Goal: Find specific page/section

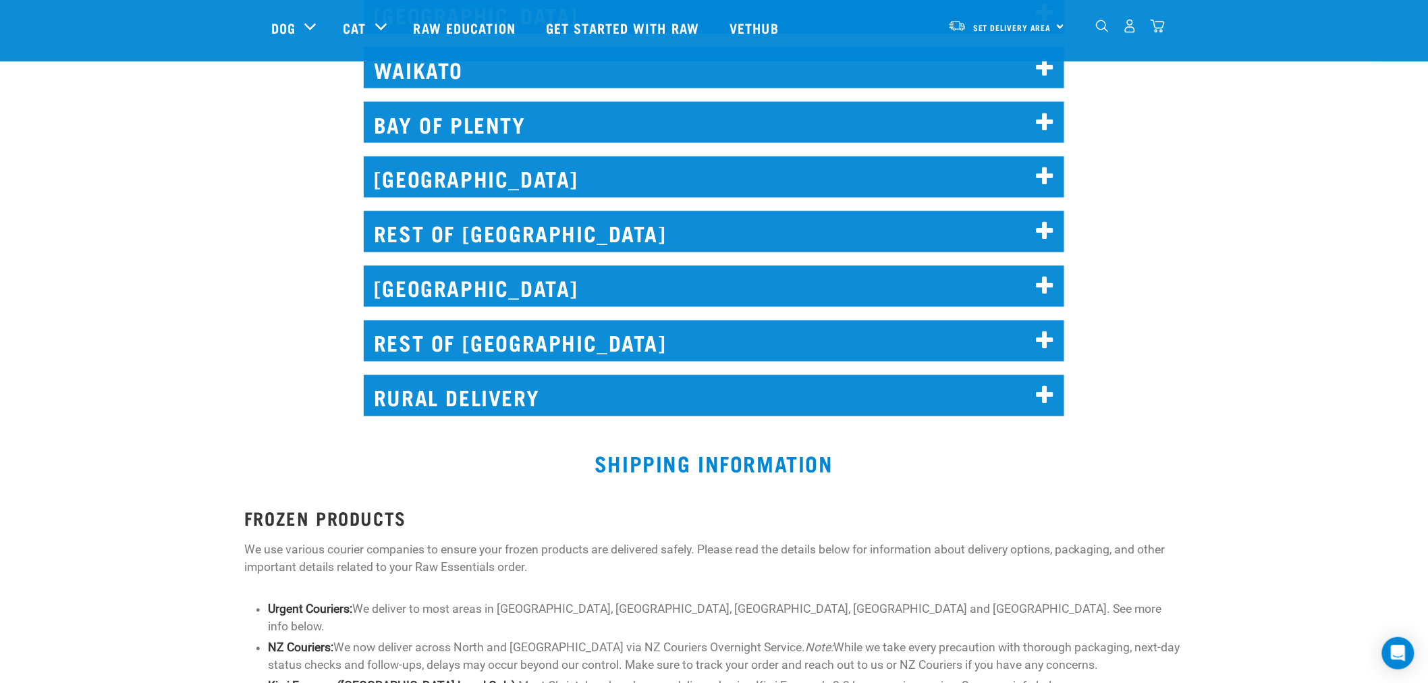
click at [481, 397] on h2 "RURAL DELIVERY" at bounding box center [714, 395] width 701 height 41
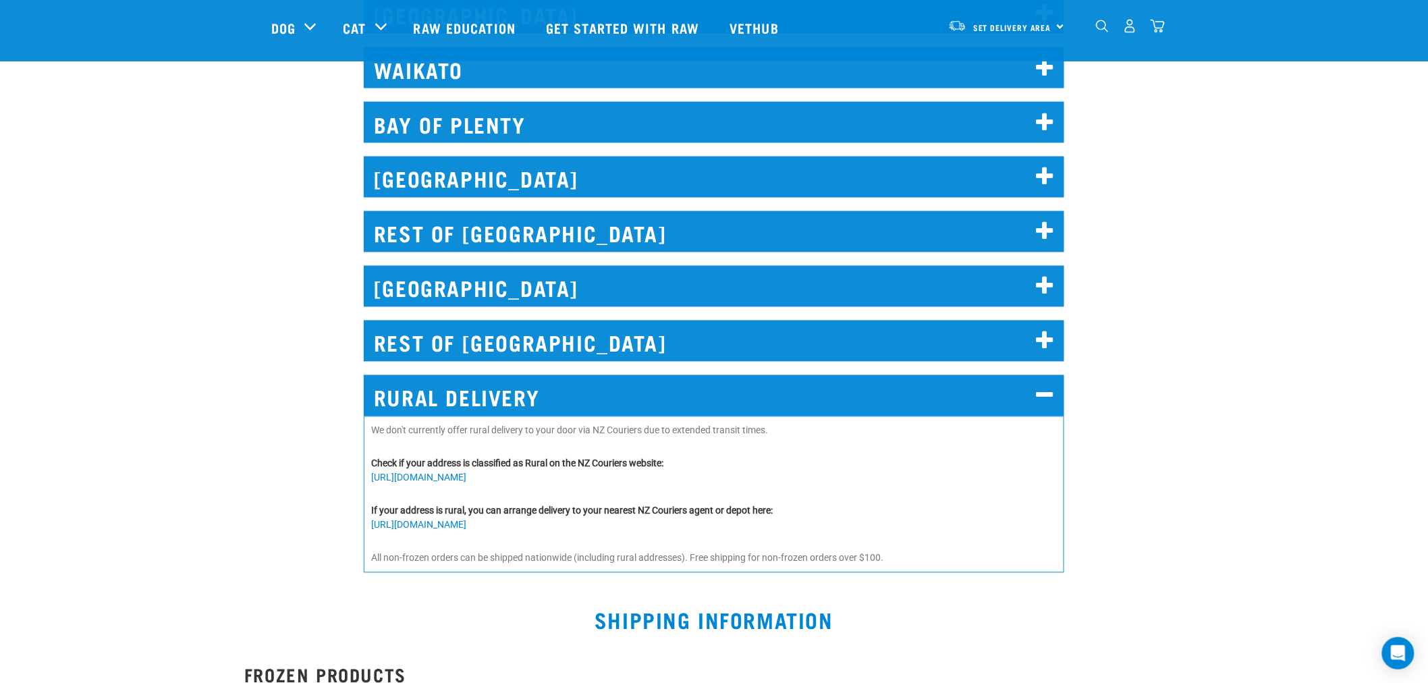
click at [689, 387] on h2 "RURAL DELIVERY" at bounding box center [714, 395] width 701 height 41
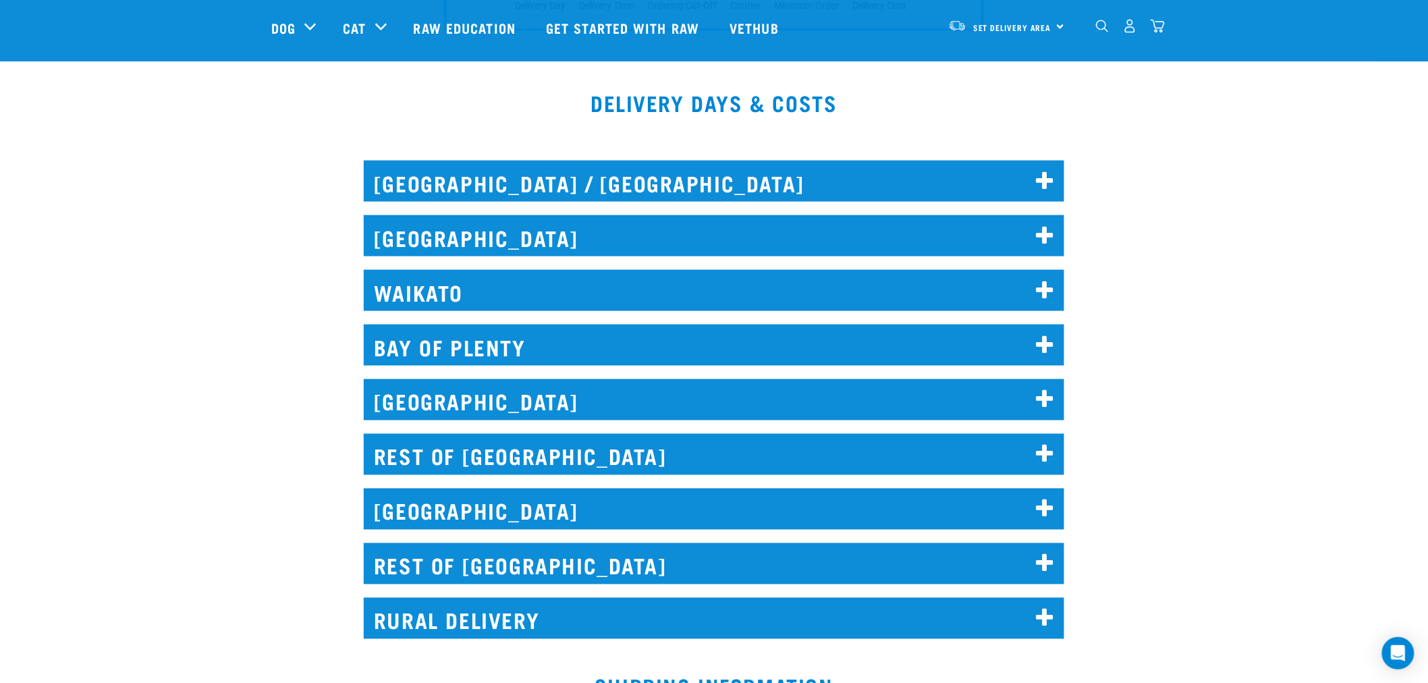
scroll to position [675, 0]
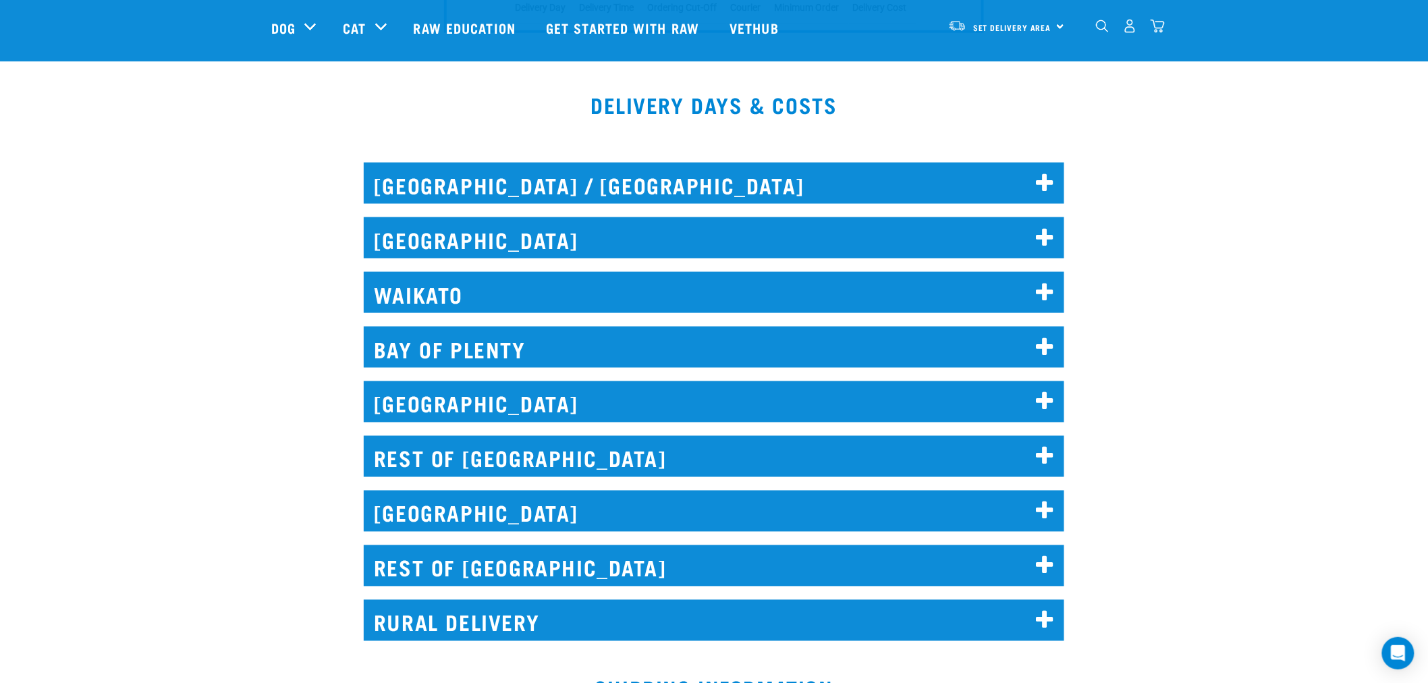
click at [635, 454] on h2 "REST OF [GEOGRAPHIC_DATA]" at bounding box center [714, 456] width 701 height 41
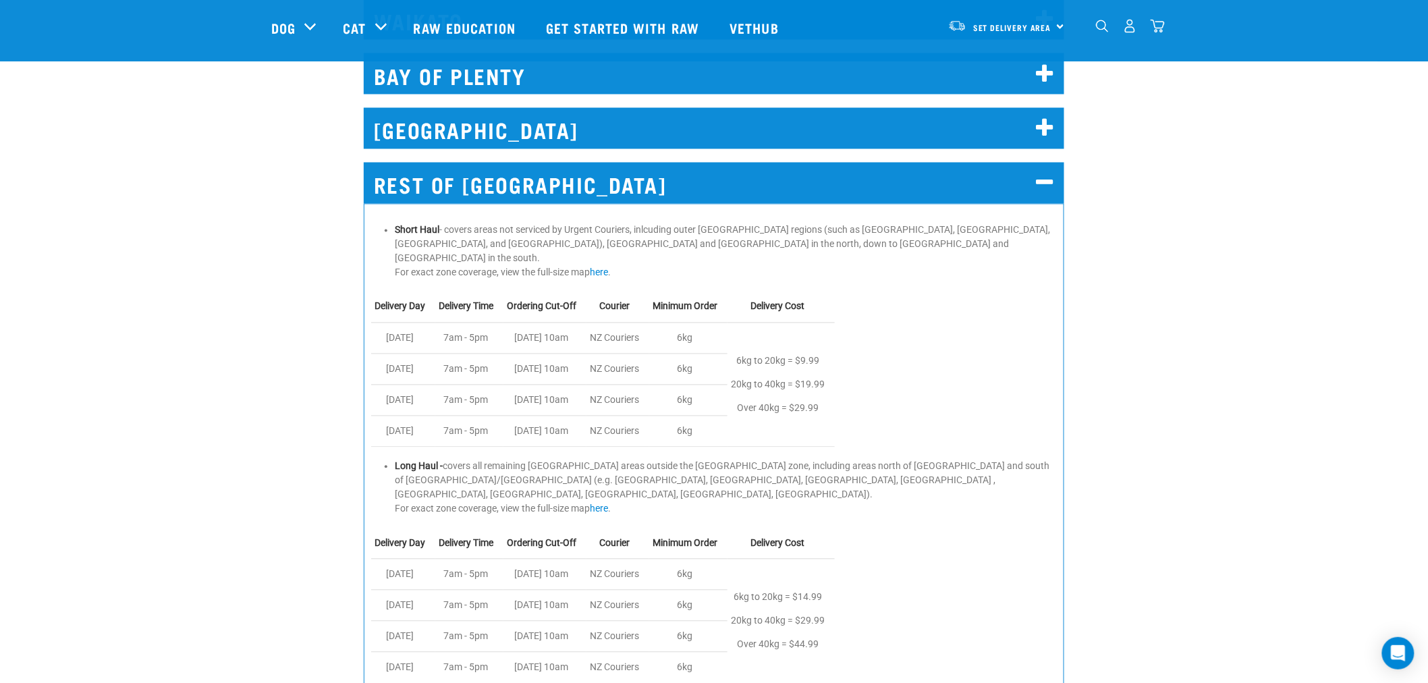
scroll to position [975, 0]
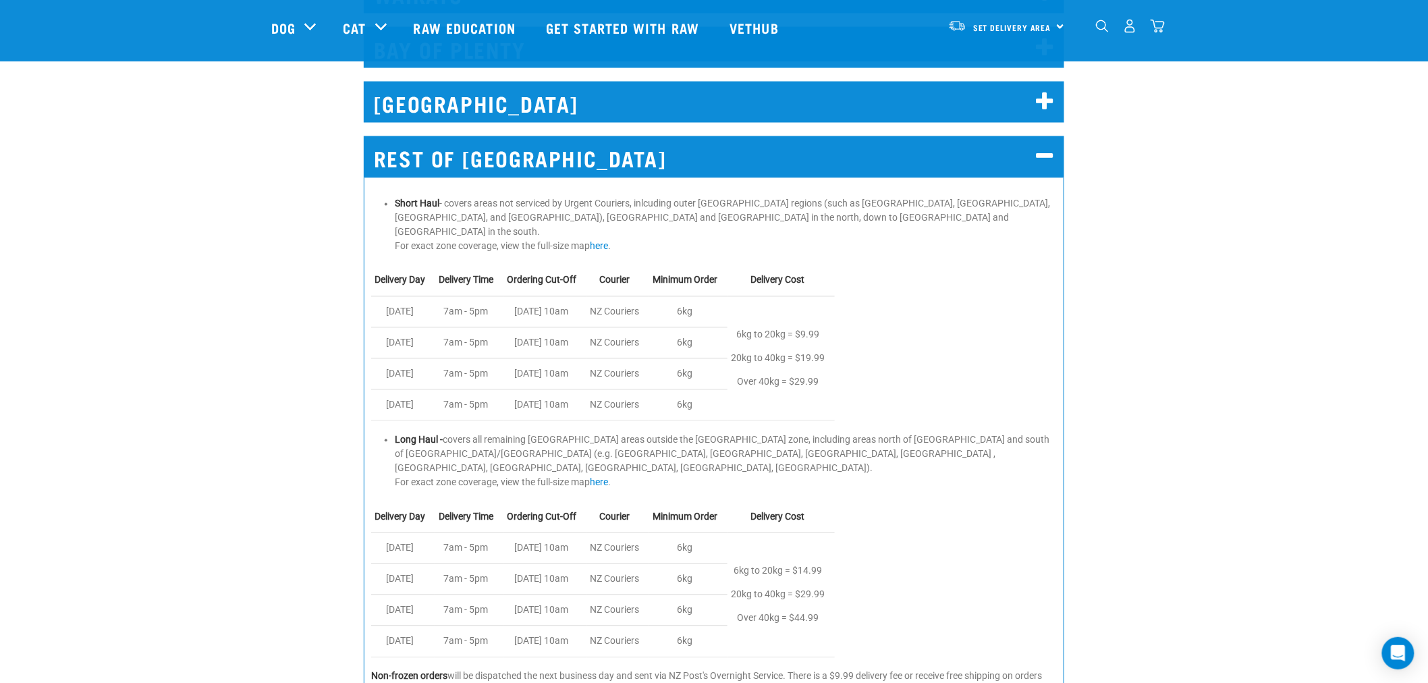
click at [838, 437] on li "Long Haul - covers all remaining [GEOGRAPHIC_DATA] areas outside the [GEOGRAPHI…" at bounding box center [726, 461] width 662 height 57
click at [839, 437] on li "Long Haul - covers all remaining [GEOGRAPHIC_DATA] areas outside the [GEOGRAPHI…" at bounding box center [726, 461] width 662 height 57
click at [911, 467] on div "Short Haul - covers areas not serviced by Urgent Couriers, inlcuding outer [GEO…" at bounding box center [714, 442] width 701 height 528
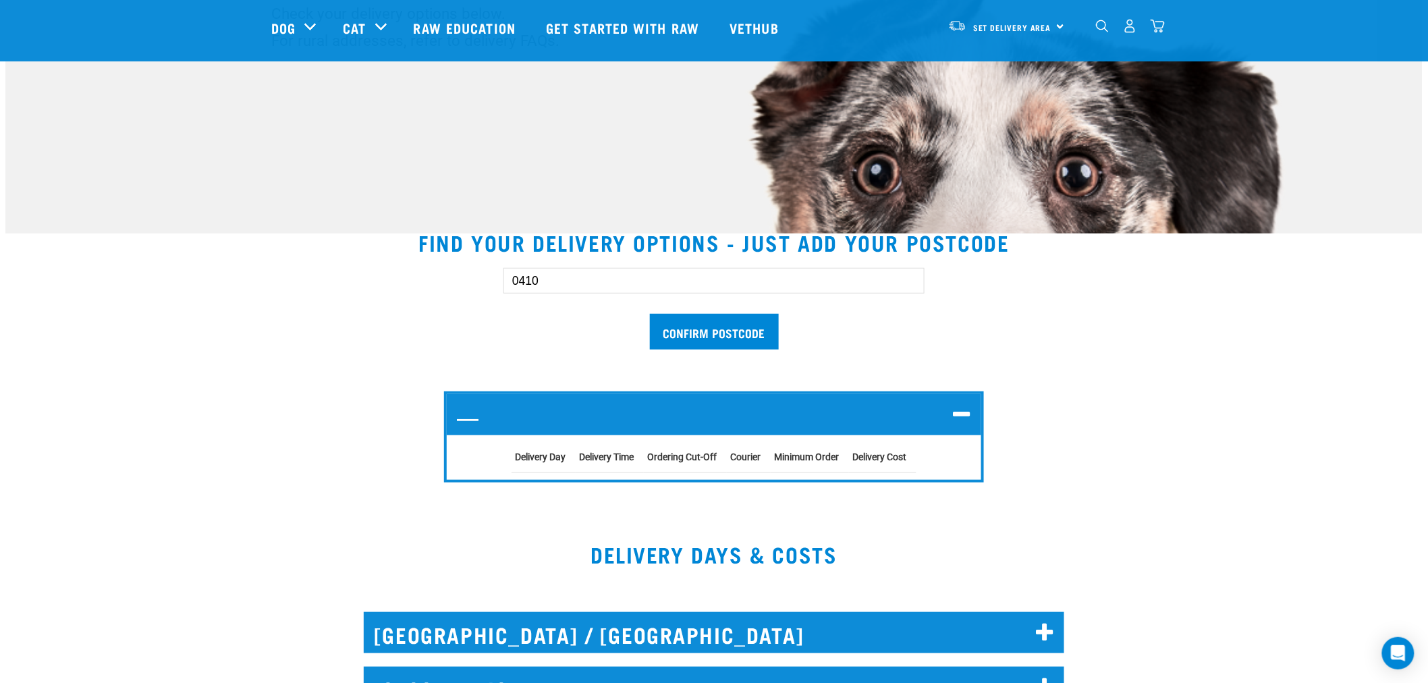
scroll to position [150, 0]
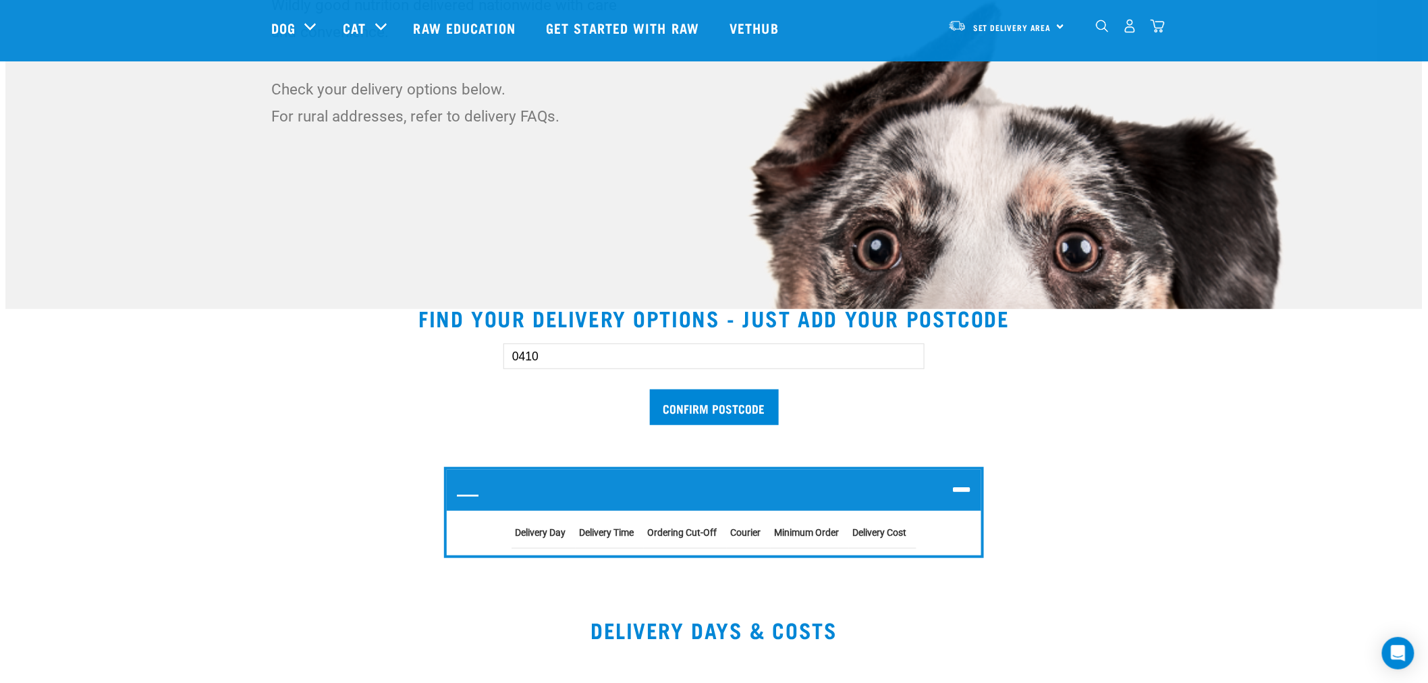
click at [641, 369] on input "0410" at bounding box center [714, 357] width 421 height 26
click at [731, 419] on input "Confirm postcode" at bounding box center [714, 407] width 129 height 36
click at [473, 489] on h2 "—" at bounding box center [714, 490] width 535 height 41
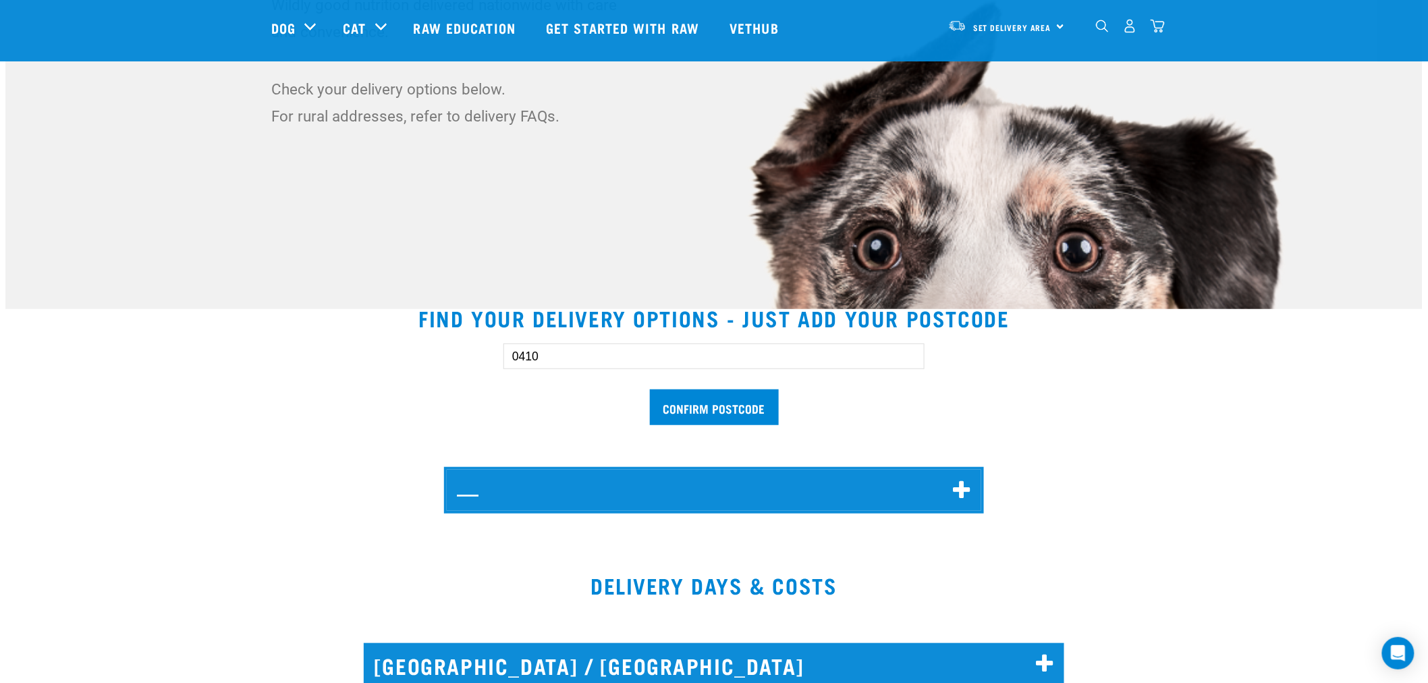
click at [477, 493] on h2 "—" at bounding box center [714, 490] width 535 height 41
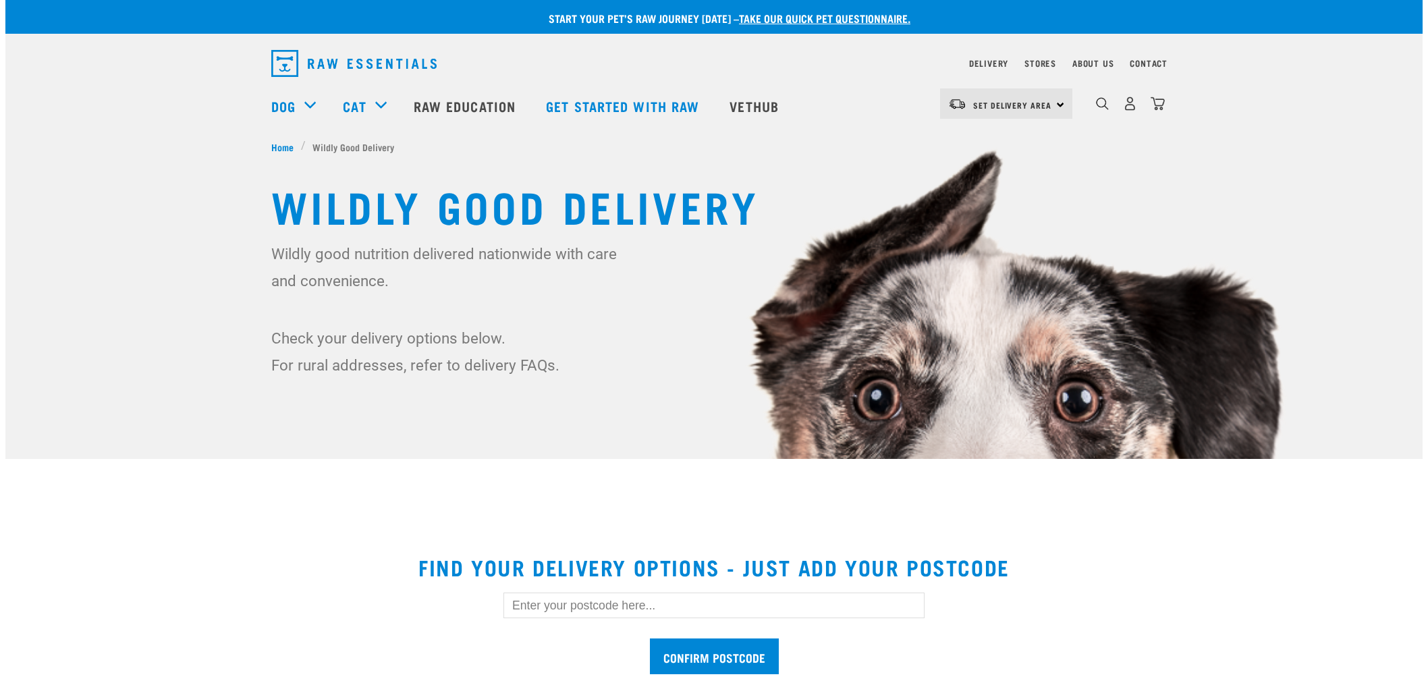
click at [599, 593] on input "text" at bounding box center [714, 606] width 421 height 26
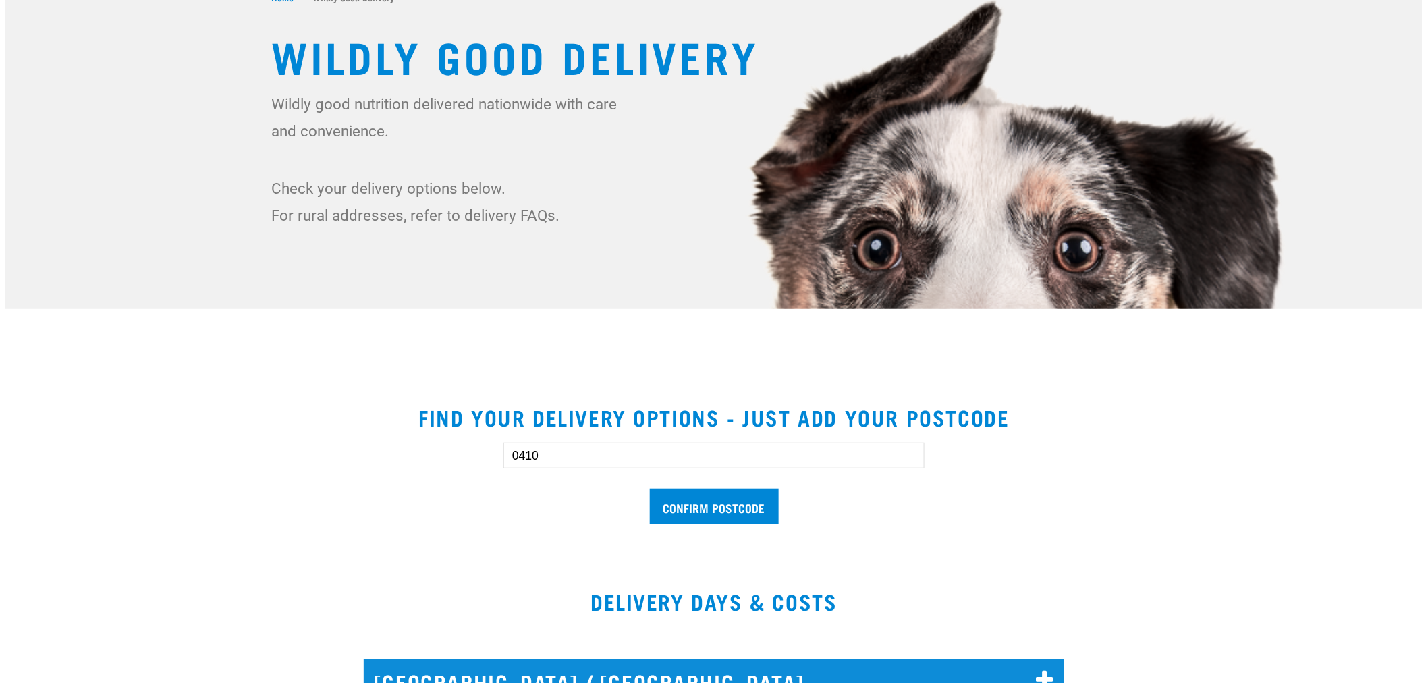
type input "0410"
click at [781, 516] on form "0410 Confirm postcode" at bounding box center [714, 484] width 421 height 82
click at [754, 513] on input "Confirm postcode" at bounding box center [714, 507] width 129 height 36
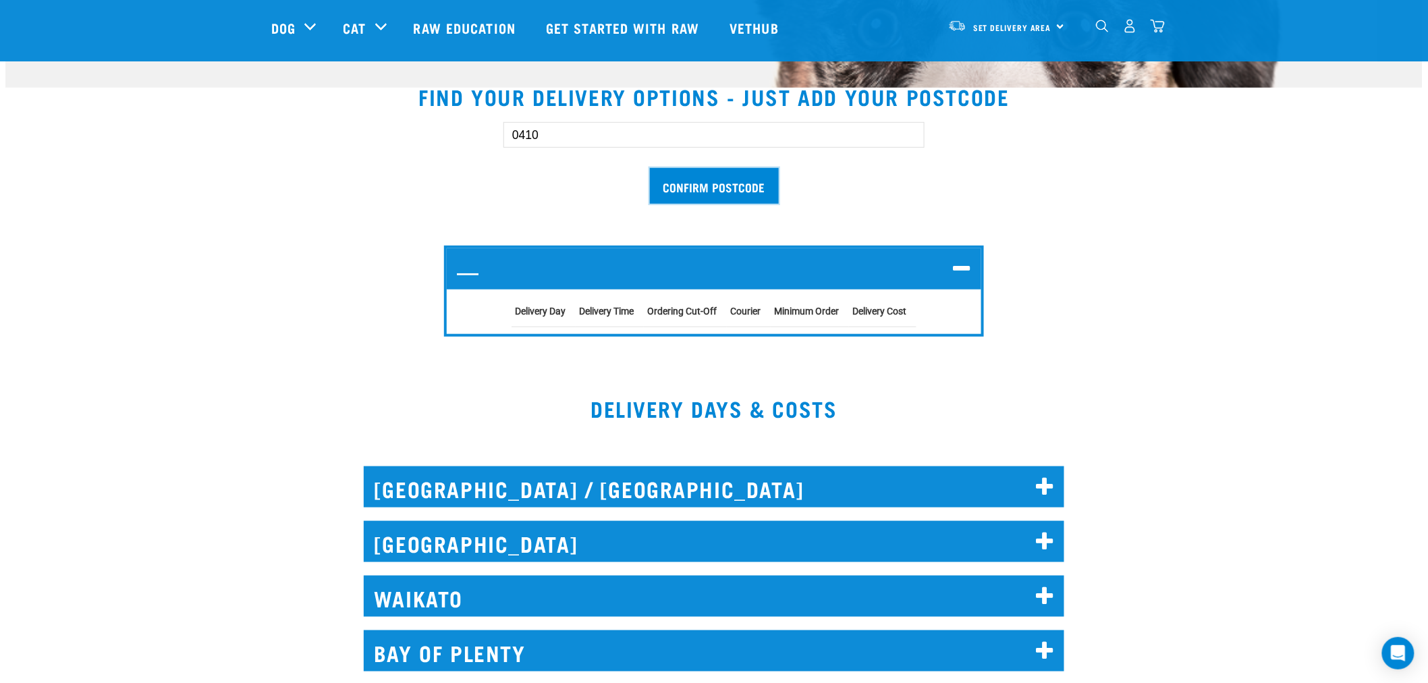
scroll to position [375, 0]
